Goal: Information Seeking & Learning: Check status

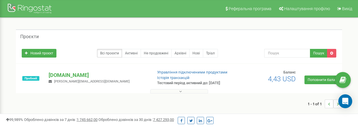
click at [76, 83] on span "liliya.kampov@mykhailovs.team" at bounding box center [92, 82] width 76 height 4
click at [65, 78] on p "[DOMAIN_NAME]" at bounding box center [98, 76] width 99 height 8
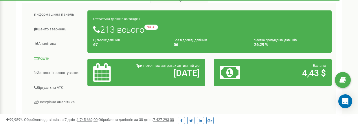
scroll to position [94, 0]
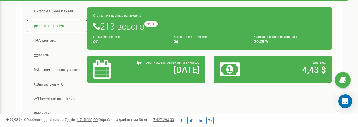
click at [52, 30] on link "Центр звернень" at bounding box center [56, 26] width 61 height 14
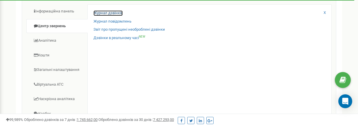
click at [99, 14] on link "Журнал дзвінків" at bounding box center [108, 13] width 29 height 6
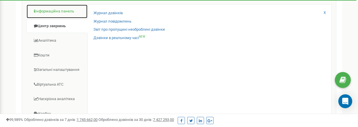
click at [66, 14] on link "Інформаційна панель" at bounding box center [56, 11] width 61 height 14
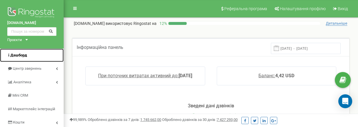
click at [25, 56] on span "Дашборд" at bounding box center [18, 55] width 17 height 4
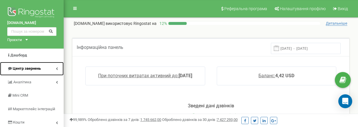
click at [57, 69] on icon at bounding box center [57, 68] width 2 height 3
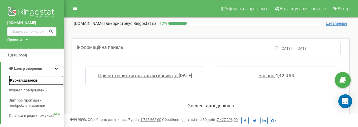
click at [30, 81] on span "Журнал дзвінків" at bounding box center [23, 81] width 29 height 6
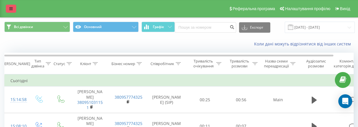
click at [13, 10] on link at bounding box center [11, 9] width 10 height 8
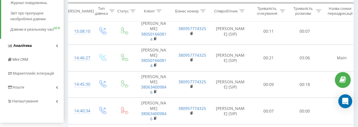
scroll to position [96, 0]
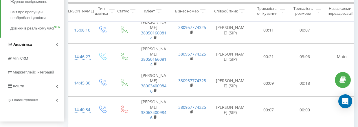
click at [52, 47] on link "Аналiтика" at bounding box center [32, 45] width 64 height 14
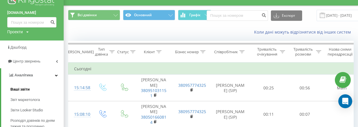
scroll to position [0, 0]
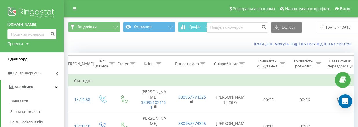
click at [23, 60] on span "Дашборд" at bounding box center [18, 59] width 17 height 4
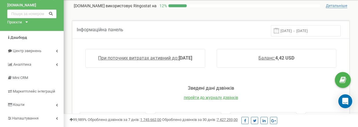
scroll to position [17, 0]
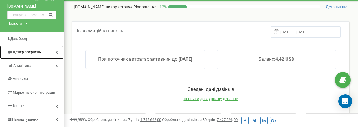
click at [58, 51] on icon at bounding box center [57, 52] width 2 height 3
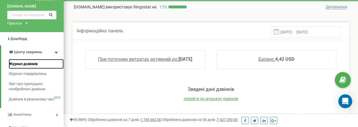
click at [35, 65] on span "Журнал дзвінків" at bounding box center [23, 64] width 29 height 6
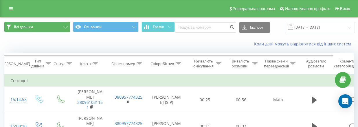
click at [66, 29] on button "Всі дзвінки" at bounding box center [37, 27] width 66 height 10
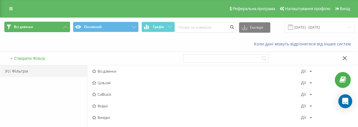
click at [66, 29] on button "Всі дзвінки" at bounding box center [37, 27] width 66 height 10
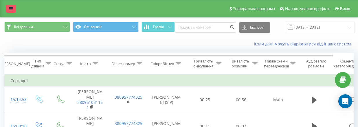
click at [12, 10] on icon at bounding box center [10, 9] width 3 height 4
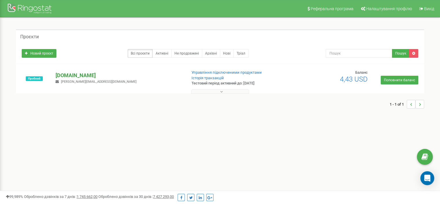
click at [69, 75] on p "[DOMAIN_NAME]" at bounding box center [119, 76] width 127 height 8
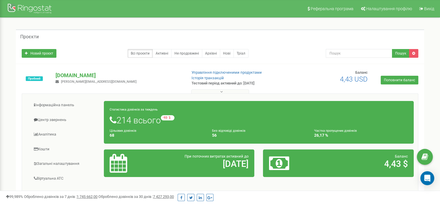
scroll to position [49, 0]
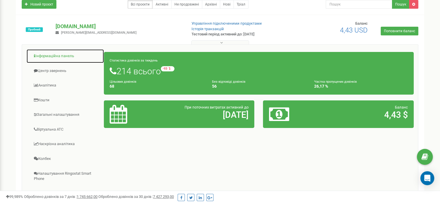
click at [60, 55] on link "Інформаційна панель" at bounding box center [65, 56] width 78 height 14
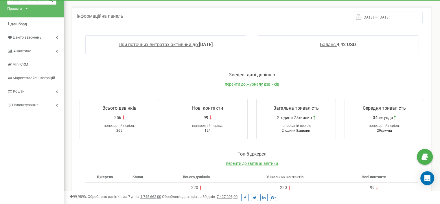
scroll to position [30, 0]
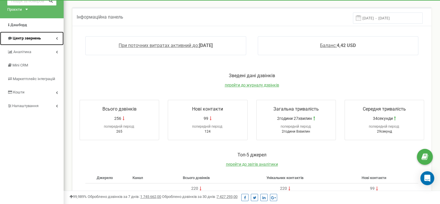
click at [28, 41] on span "Центр звернень" at bounding box center [24, 39] width 34 height 6
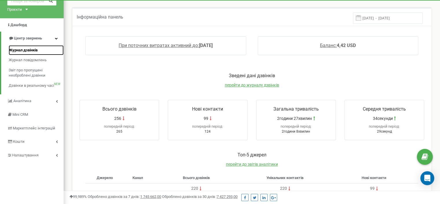
click at [26, 50] on span "Журнал дзвінків" at bounding box center [23, 50] width 29 height 6
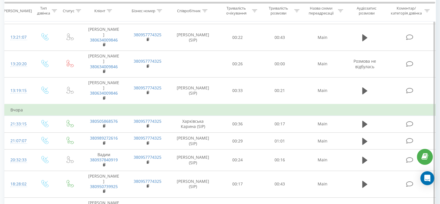
scroll to position [350, 0]
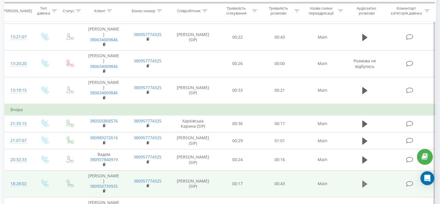
click at [364, 180] on icon at bounding box center [364, 183] width 5 height 7
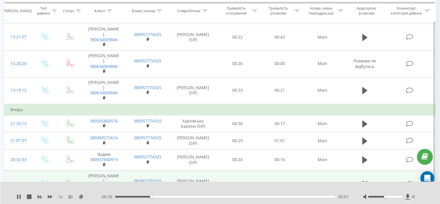
click at [364, 180] on icon at bounding box center [363, 183] width 2 height 6
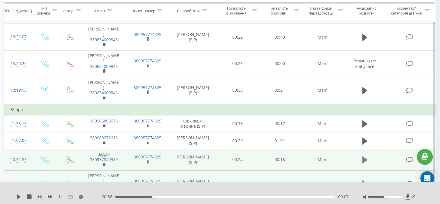
click at [364, 156] on icon at bounding box center [364, 159] width 5 height 7
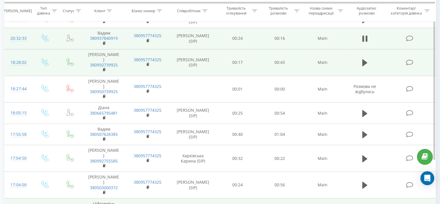
scroll to position [470, 0]
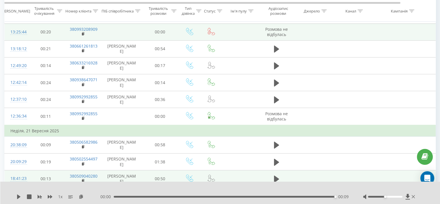
scroll to position [135, 0]
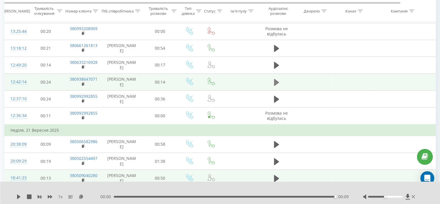
click at [276, 78] on icon at bounding box center [276, 81] width 5 height 7
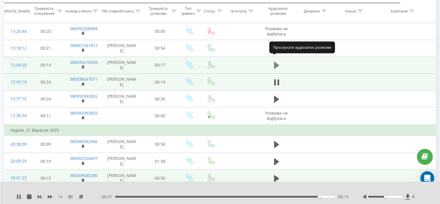
click at [275, 62] on icon at bounding box center [276, 65] width 5 height 7
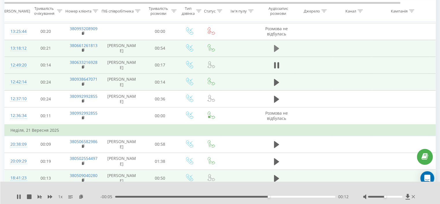
click at [274, 45] on icon at bounding box center [276, 48] width 5 height 7
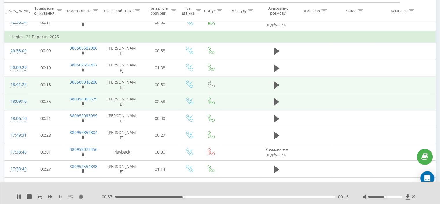
scroll to position [228, 0]
click at [19, 195] on icon at bounding box center [19, 196] width 5 height 5
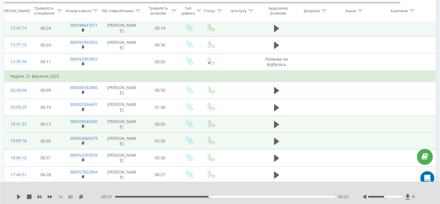
scroll to position [241, 0]
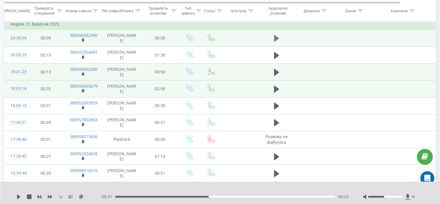
click at [276, 35] on icon at bounding box center [276, 38] width 5 height 7
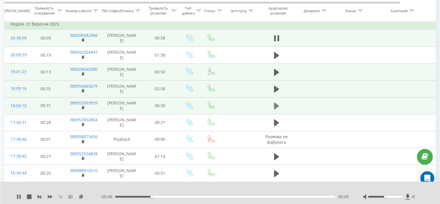
click at [276, 102] on icon at bounding box center [276, 105] width 5 height 7
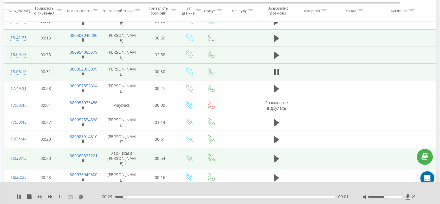
scroll to position [276, 0]
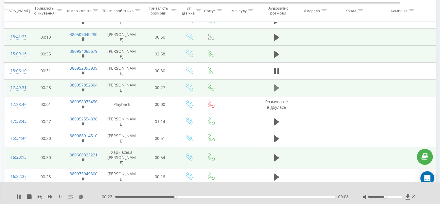
click at [276, 84] on icon at bounding box center [276, 87] width 5 height 7
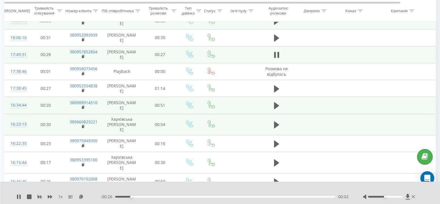
scroll to position [309, 0]
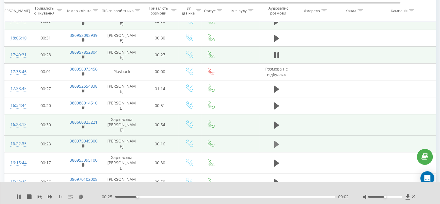
click at [276, 140] on icon at bounding box center [276, 143] width 5 height 7
click at [276, 140] on icon at bounding box center [276, 144] width 5 height 8
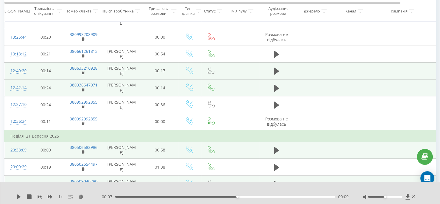
scroll to position [121, 0]
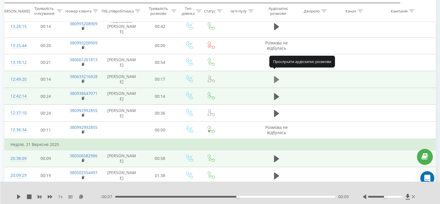
click at [276, 76] on icon at bounding box center [276, 79] width 5 height 7
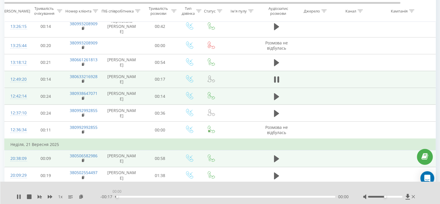
click at [117, 197] on div "00:00" at bounding box center [225, 196] width 220 height 2
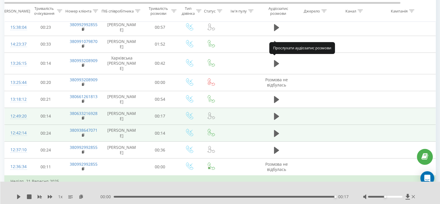
scroll to position [0, 0]
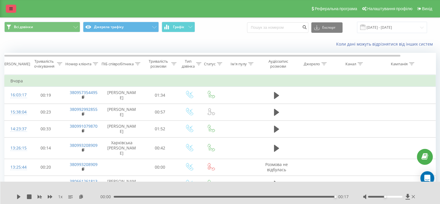
click at [12, 9] on icon at bounding box center [10, 9] width 3 height 4
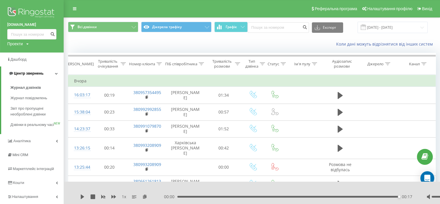
click at [39, 78] on link "Центр звернень" at bounding box center [32, 73] width 63 height 14
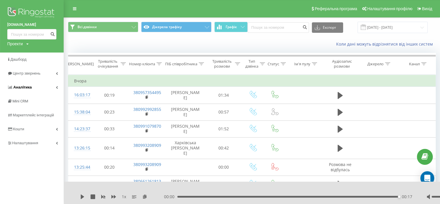
click at [41, 87] on link "Аналiтика" at bounding box center [32, 87] width 64 height 14
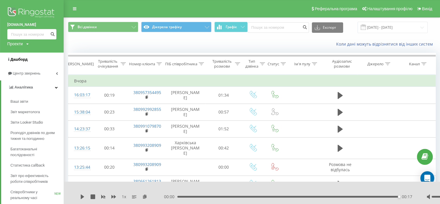
click at [21, 61] on span "Дашборд" at bounding box center [18, 59] width 17 height 4
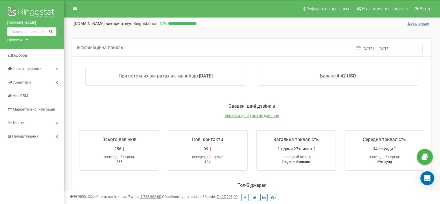
click at [390, 49] on input "16.09.2025 - 23.09.2025" at bounding box center [388, 48] width 70 height 11
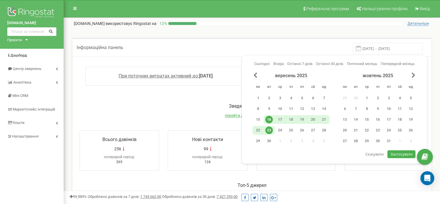
click at [270, 129] on div "23" at bounding box center [269, 130] width 8 height 8
click at [270, 108] on div "9" at bounding box center [269, 109] width 8 height 8
click at [397, 154] on span "Застосувати" at bounding box center [402, 153] width 22 height 5
type input "09.09.2025 - 23.09.2025"
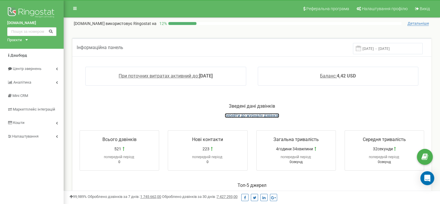
click at [241, 116] on span "перейти до журналу дзвінків" at bounding box center [252, 115] width 54 height 5
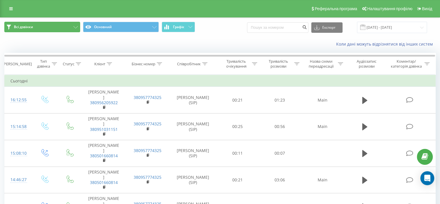
click at [63, 27] on button "Всі дзвінки" at bounding box center [42, 27] width 76 height 10
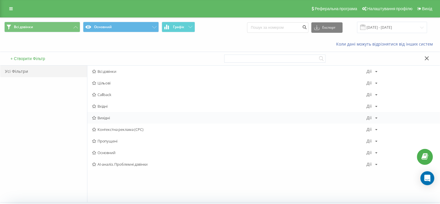
click at [103, 117] on span "Вихідні" at bounding box center [229, 118] width 275 height 4
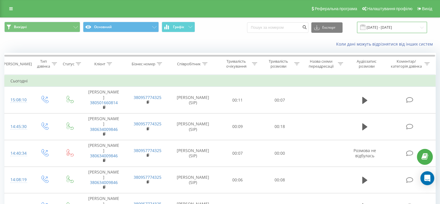
click at [382, 28] on input "[DATE] - [DATE]" at bounding box center [392, 27] width 70 height 11
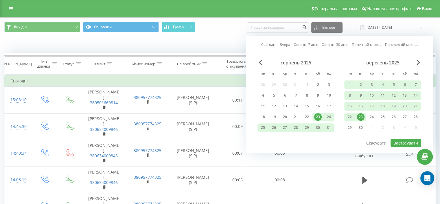
click at [231, 28] on div "Вихідні Основний Графік Експорт .csv .xls .xlsx [DATE] - [DATE] Сьогодні Вчора …" at bounding box center [220, 27] width 432 height 11
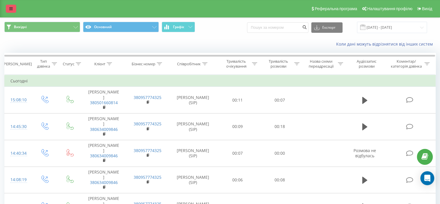
click at [12, 9] on icon at bounding box center [10, 9] width 3 height 4
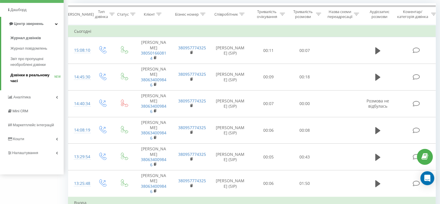
scroll to position [51, 0]
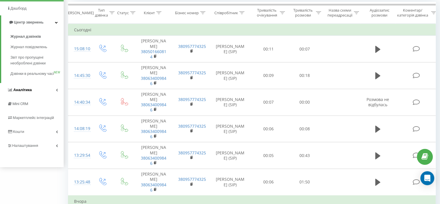
click at [35, 97] on link "Аналiтика" at bounding box center [32, 90] width 64 height 14
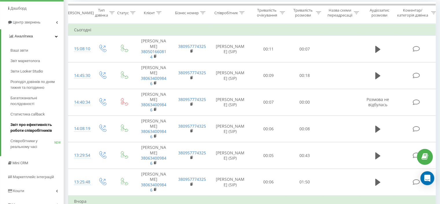
click at [32, 126] on span "Звіт про ефективність роботи співробітників" at bounding box center [35, 128] width 50 height 12
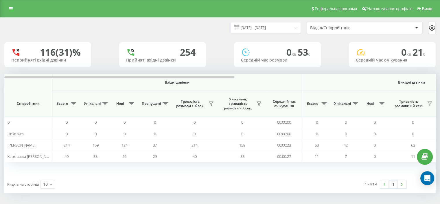
click at [242, 63] on div "0 хв 53 c Середній час розмови" at bounding box center [277, 54] width 87 height 25
